Goal: Find specific page/section: Find specific page/section

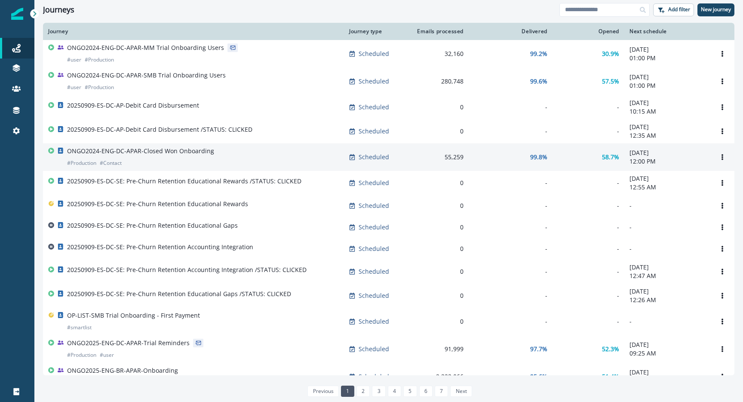
click at [115, 153] on p "ONGO2024-ENG-DC-APAR-Closed Won Onboarding" at bounding box center [140, 151] width 147 height 9
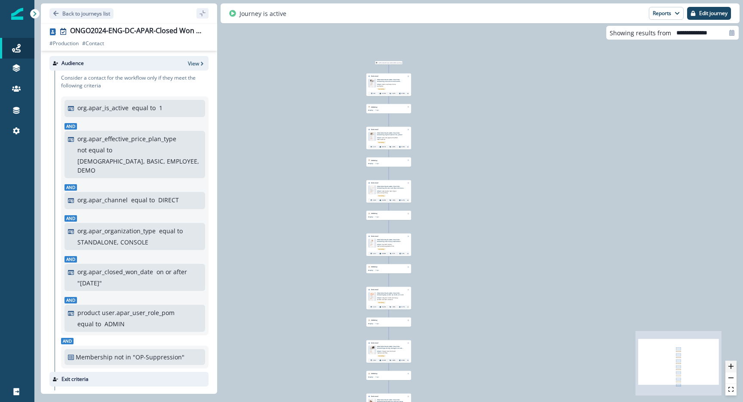
click at [731, 370] on button "zoom in" at bounding box center [731, 367] width 11 height 12
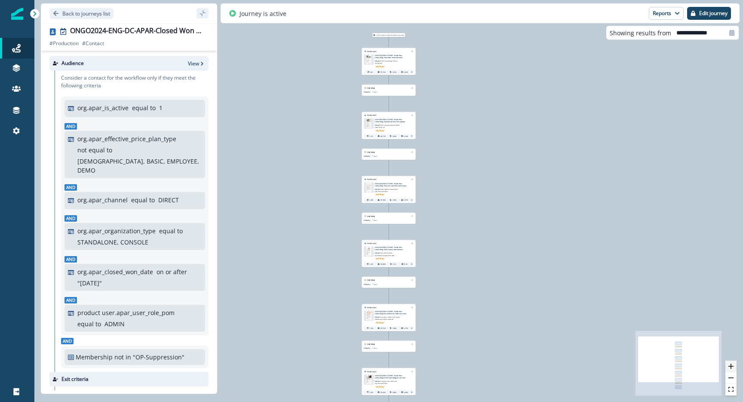
click at [731, 370] on button "zoom in" at bounding box center [731, 367] width 11 height 12
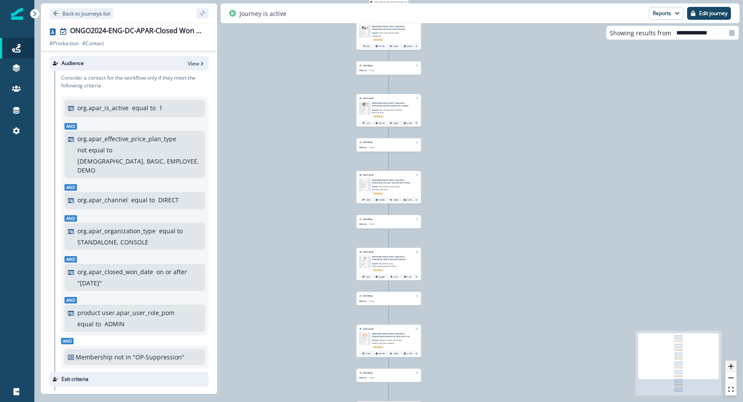
click at [731, 370] on button "zoom in" at bounding box center [731, 367] width 11 height 12
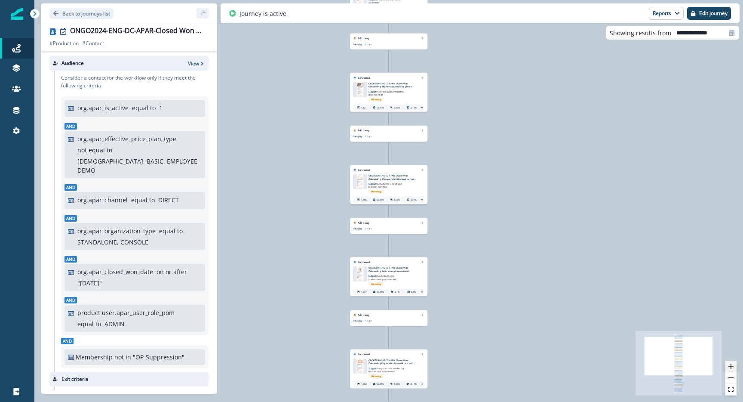
click at [731, 370] on button "zoom in" at bounding box center [731, 367] width 11 height 12
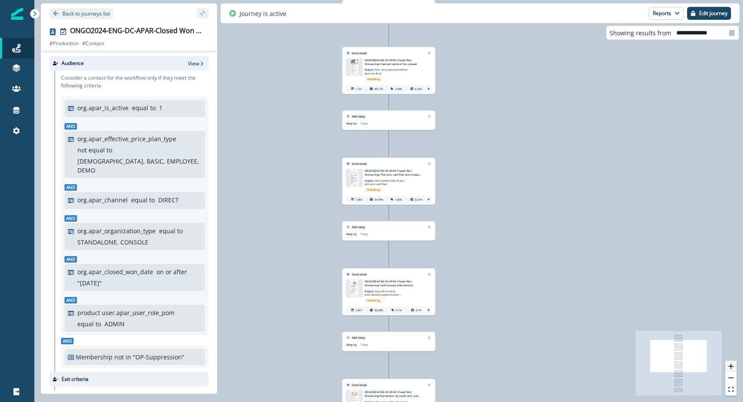
click at [731, 370] on button "zoom in" at bounding box center [731, 367] width 11 height 12
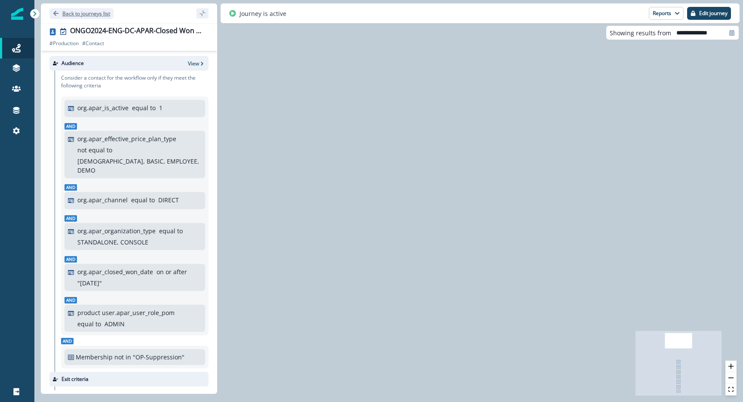
click at [52, 15] on button "Back to journeys list" at bounding box center [81, 13] width 64 height 11
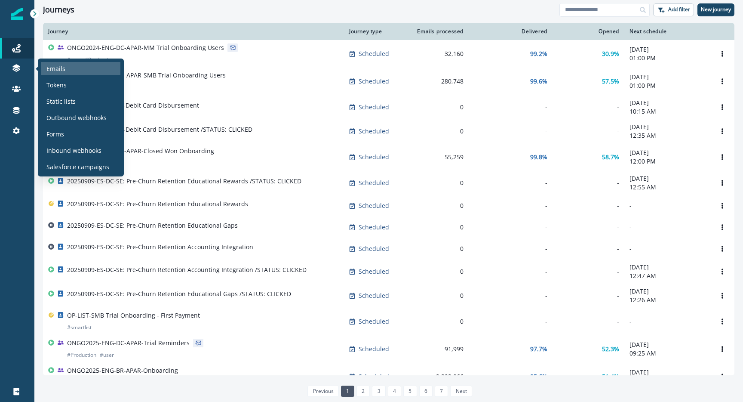
click at [52, 67] on p "Emails" at bounding box center [55, 68] width 19 height 9
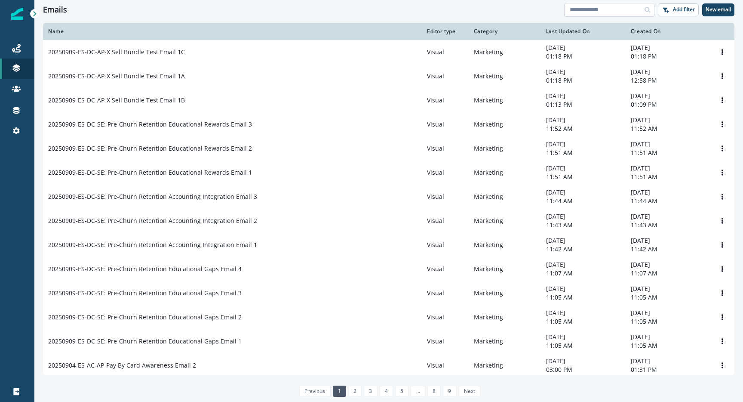
click at [591, 10] on input at bounding box center [609, 10] width 90 height 14
type input "*****"
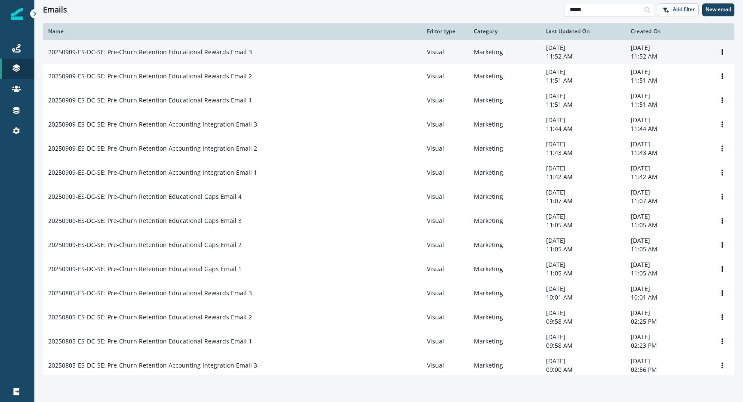
click at [203, 56] on p "20250909-ES-DC-SE: Pre-Churn Retention Educational Rewards Email 3" at bounding box center [150, 52] width 204 height 9
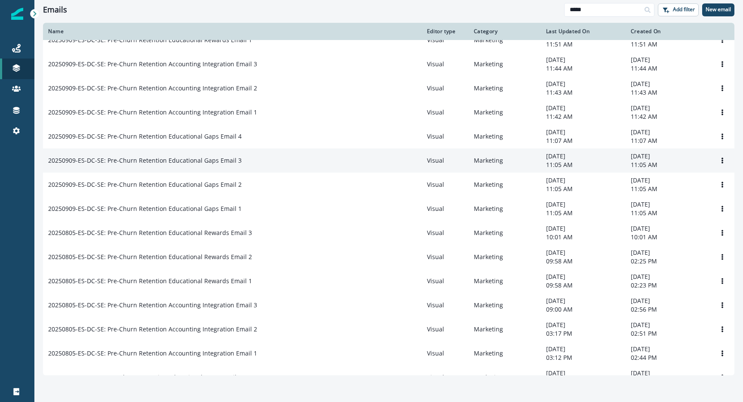
scroll to position [78, 0]
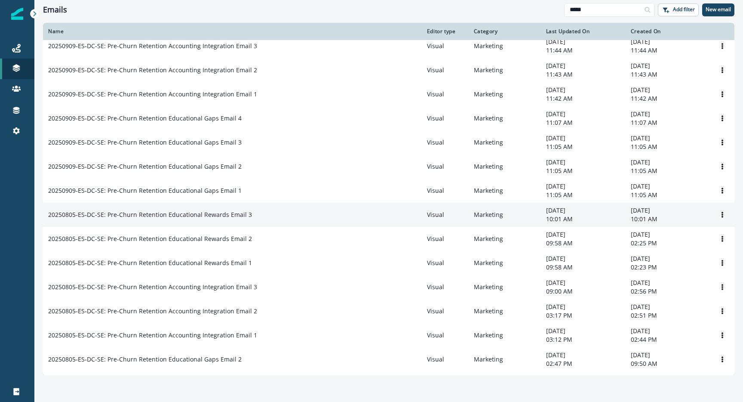
click at [219, 224] on td "20250805-ES-DC-SE: Pre-Churn Retention Educational Rewards Email 3" at bounding box center [232, 215] width 379 height 24
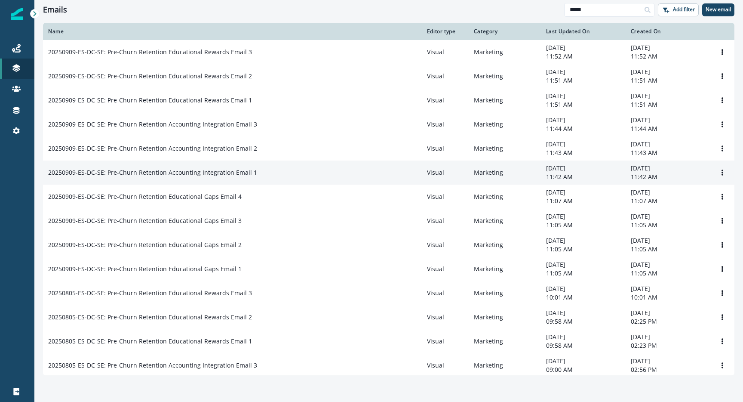
click at [200, 179] on td "20250909-ES-DC-SE: Pre-Churn Retention Accounting Integration Email 1" at bounding box center [232, 172] width 379 height 24
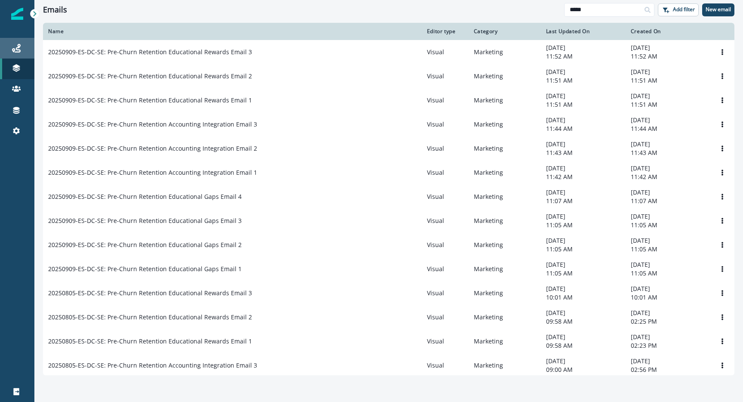
click at [22, 47] on div "Journeys" at bounding box center [17, 48] width 28 height 10
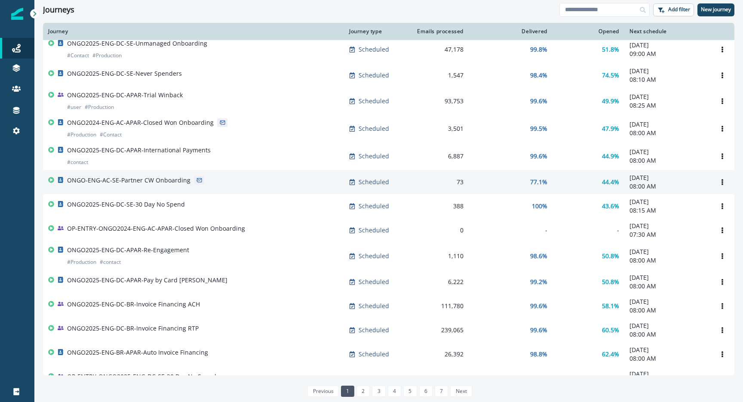
scroll to position [429, 0]
